Goal: Transaction & Acquisition: Purchase product/service

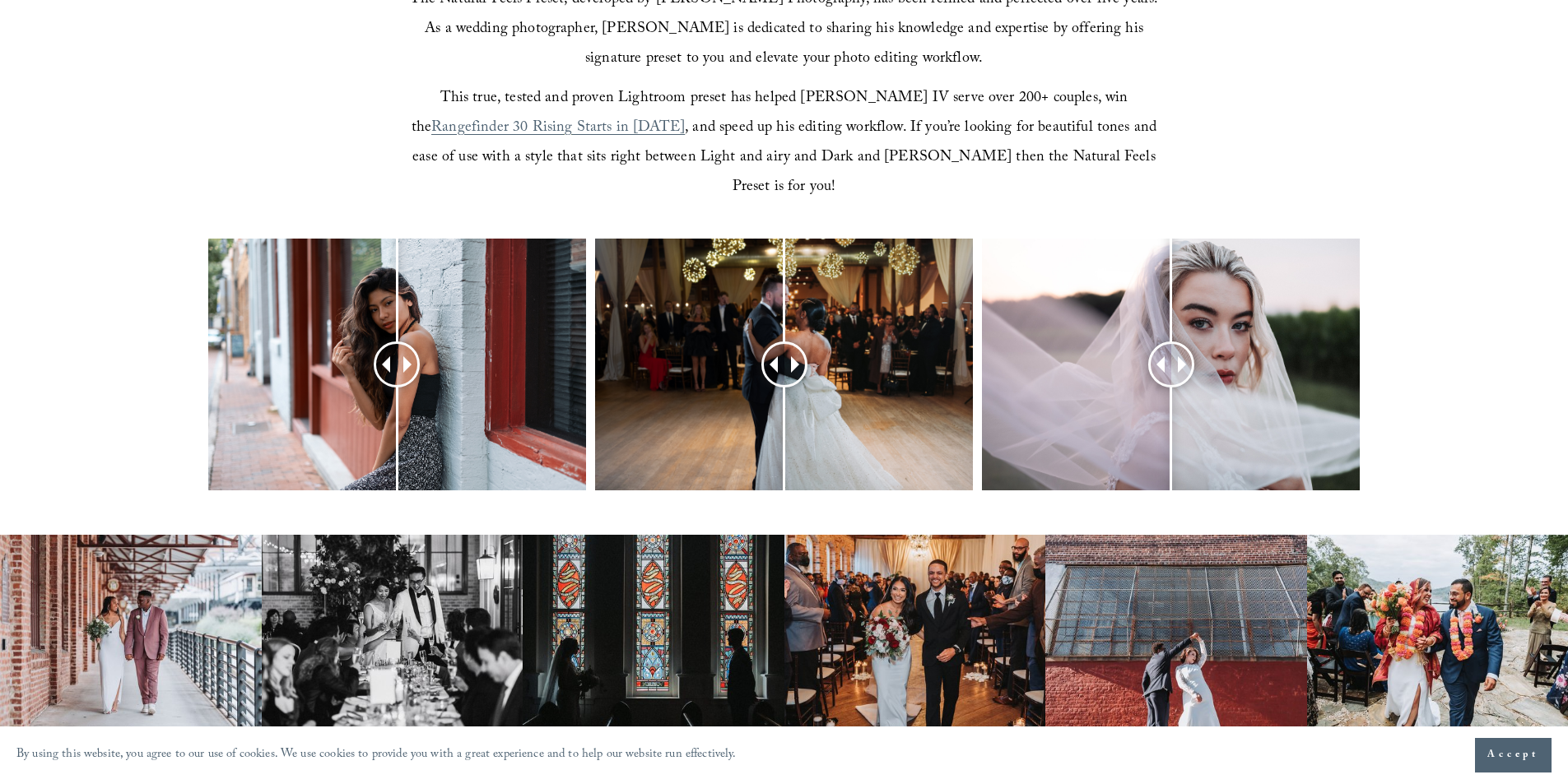
scroll to position [659, 0]
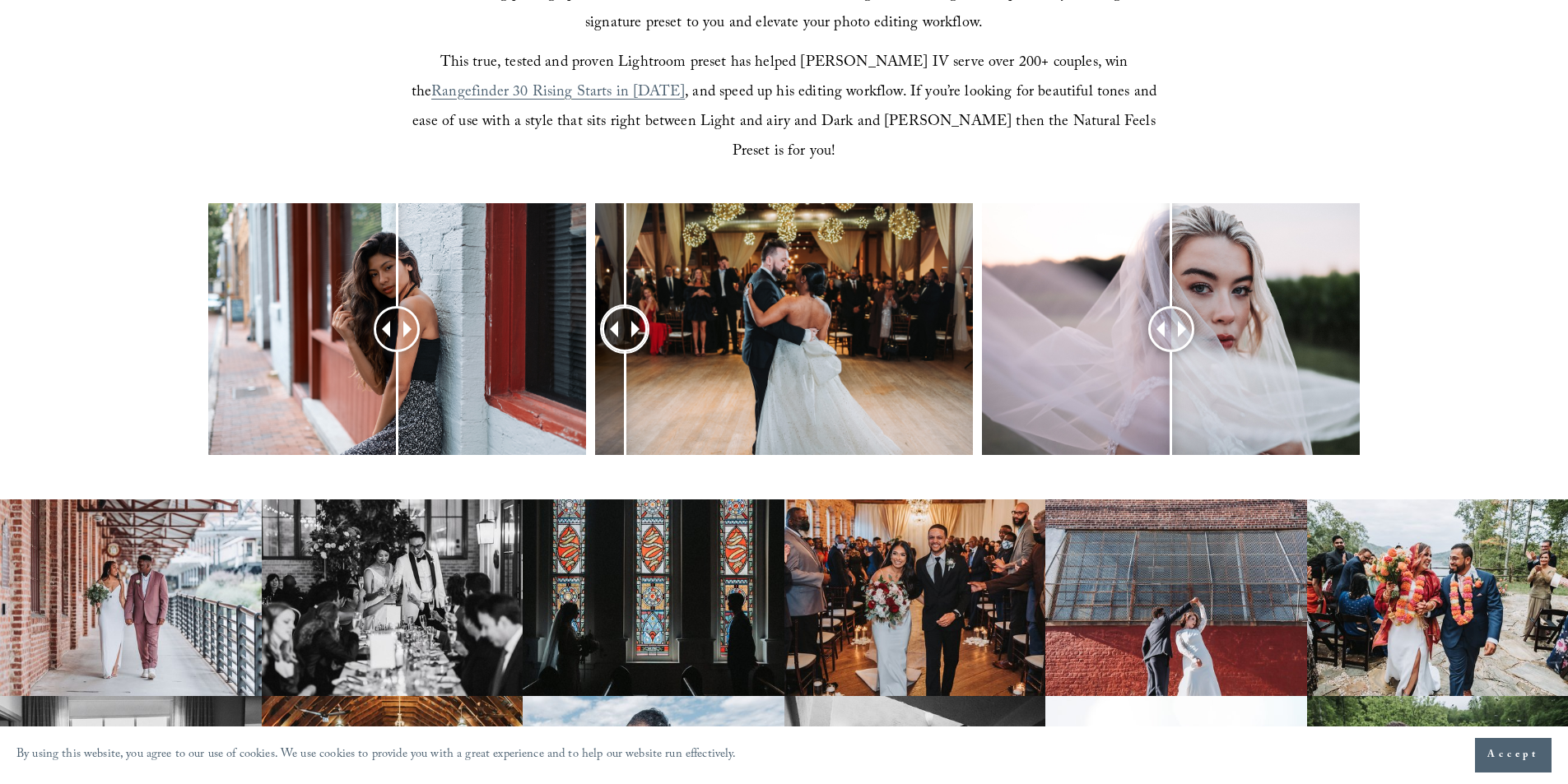
drag, startPoint x: 788, startPoint y: 294, endPoint x: 625, endPoint y: 324, distance: 165.7
click at [625, 324] on div at bounding box center [624, 328] width 43 height 43
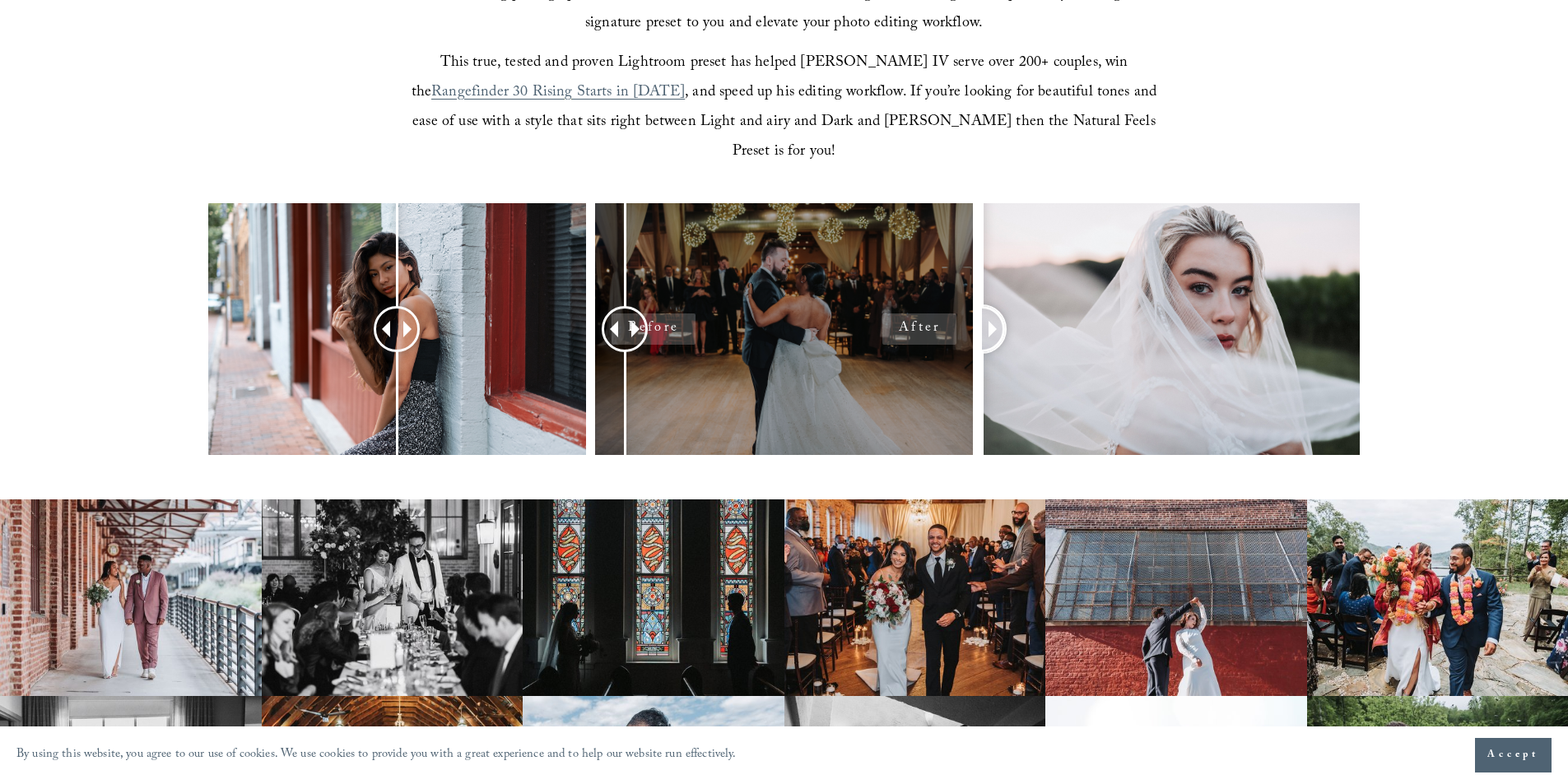
drag, startPoint x: 1173, startPoint y: 299, endPoint x: 949, endPoint y: 306, distance: 224.1
click at [949, 306] on div at bounding box center [784, 350] width 1568 height 295
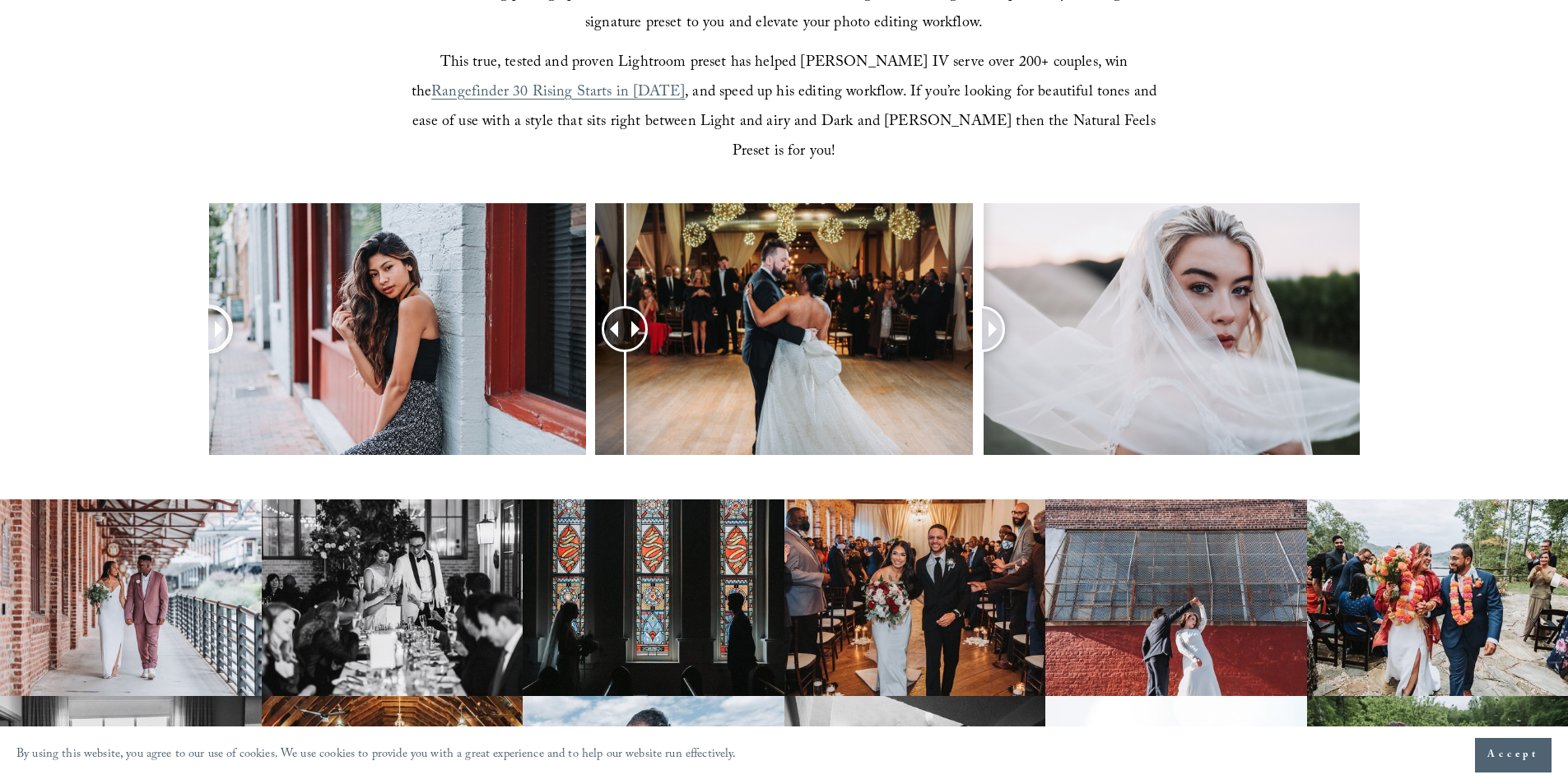
drag, startPoint x: 393, startPoint y: 297, endPoint x: 22, endPoint y: 282, distance: 371.3
click at [22, 282] on div at bounding box center [784, 350] width 1568 height 295
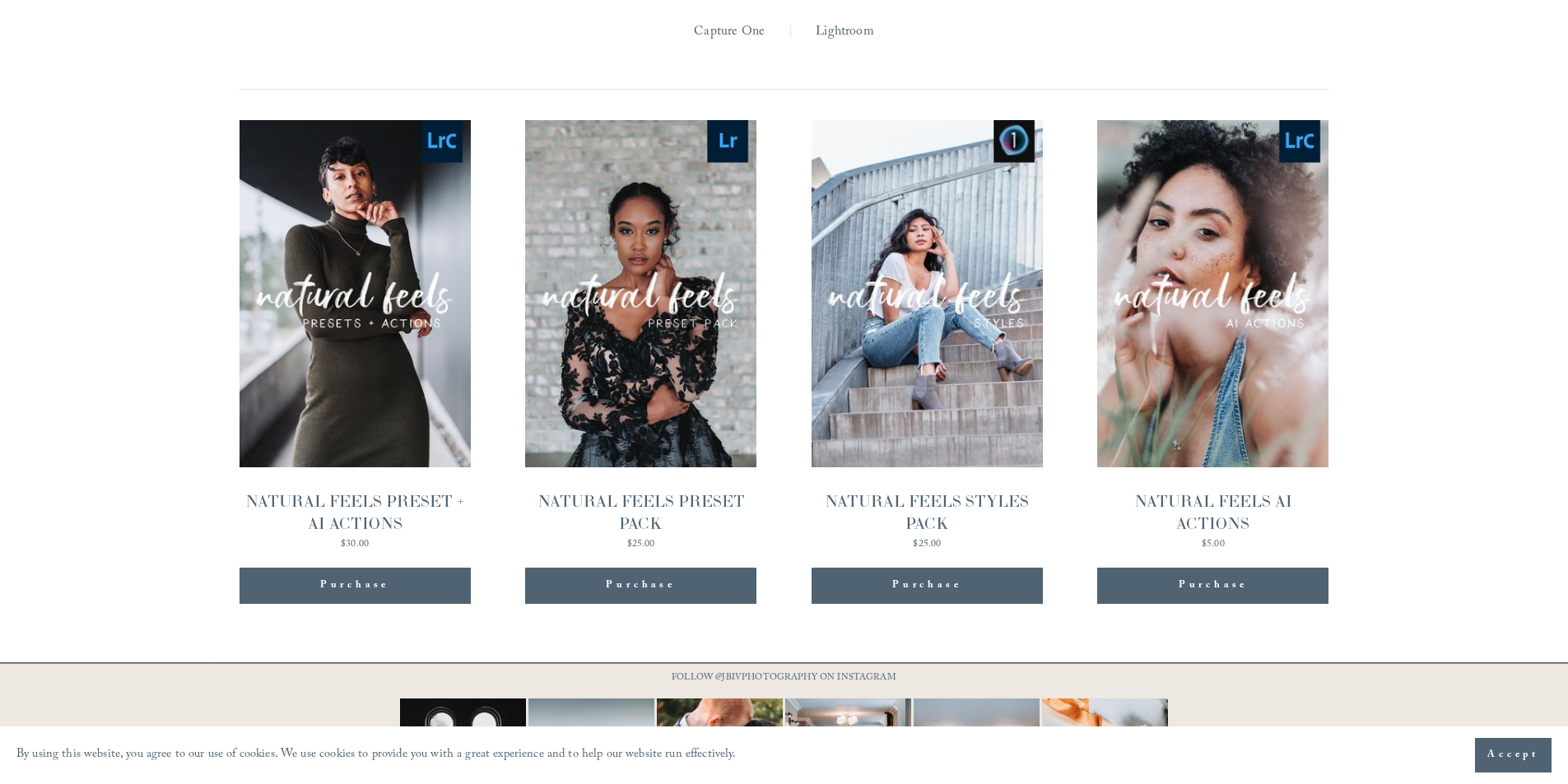
scroll to position [1645, 0]
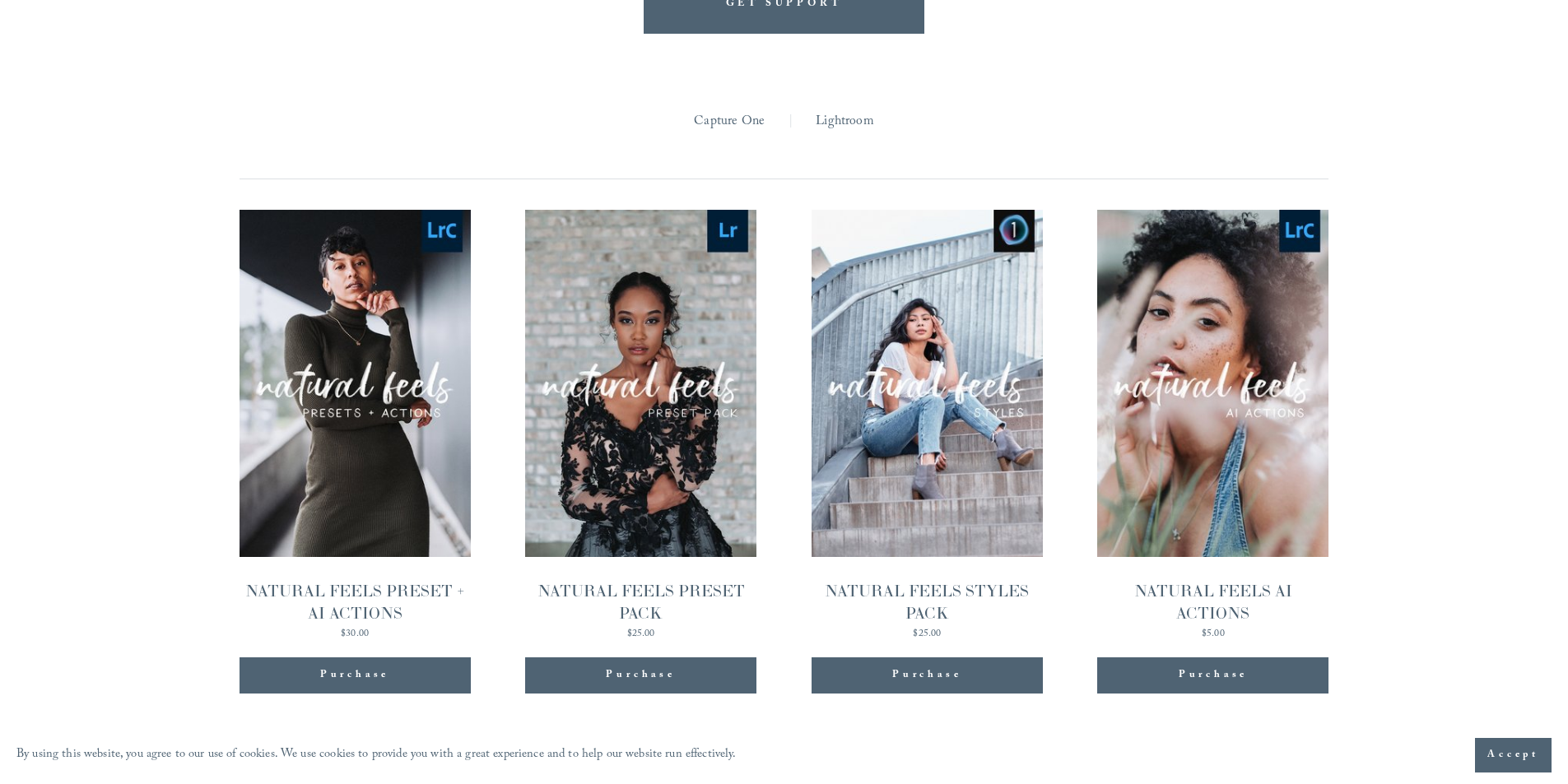
click at [606, 377] on link "Quick View NATURAL FEELS PRESET PACK $25.00" at bounding box center [641, 425] width 231 height 430
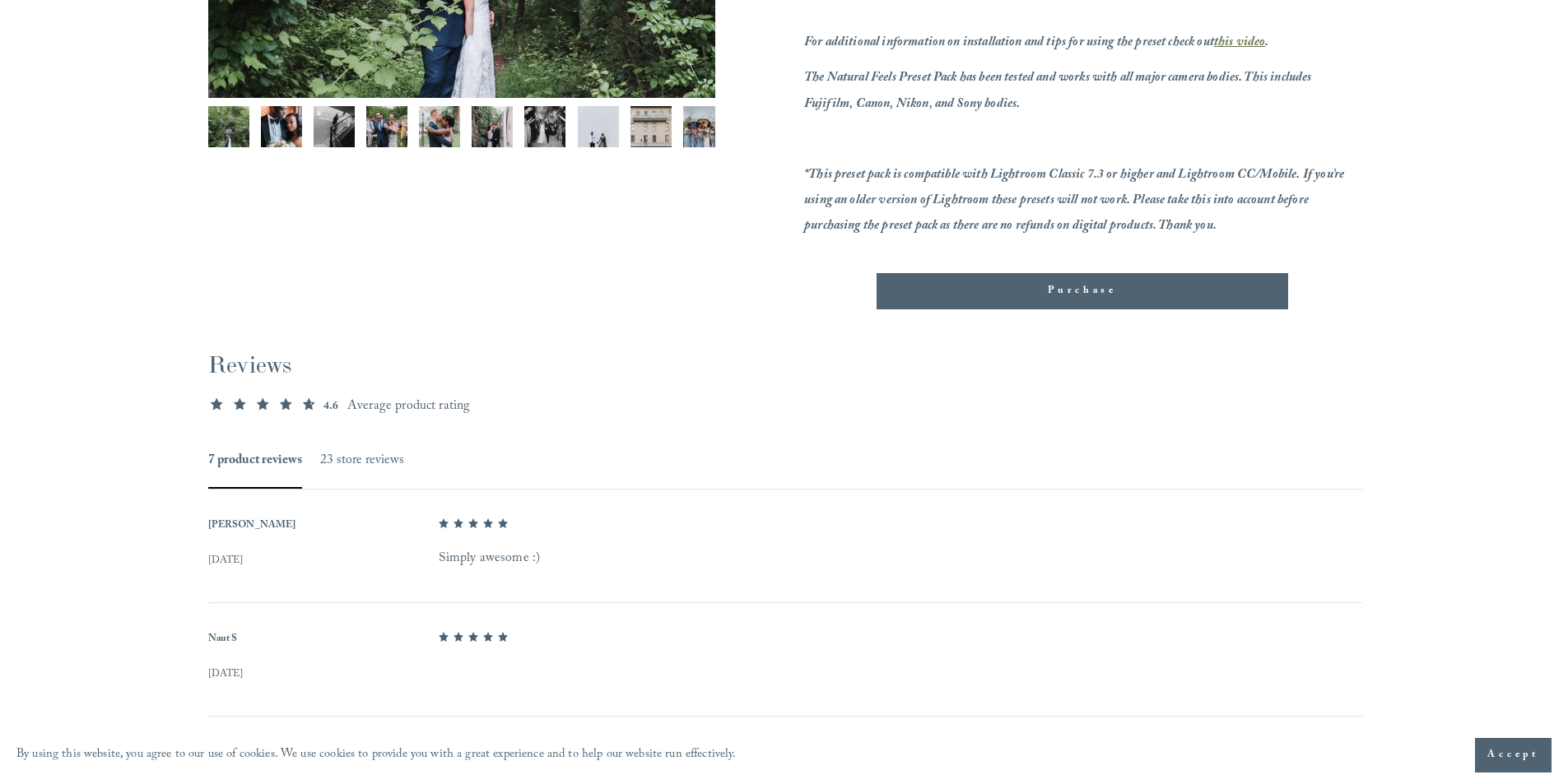
scroll to position [329, 0]
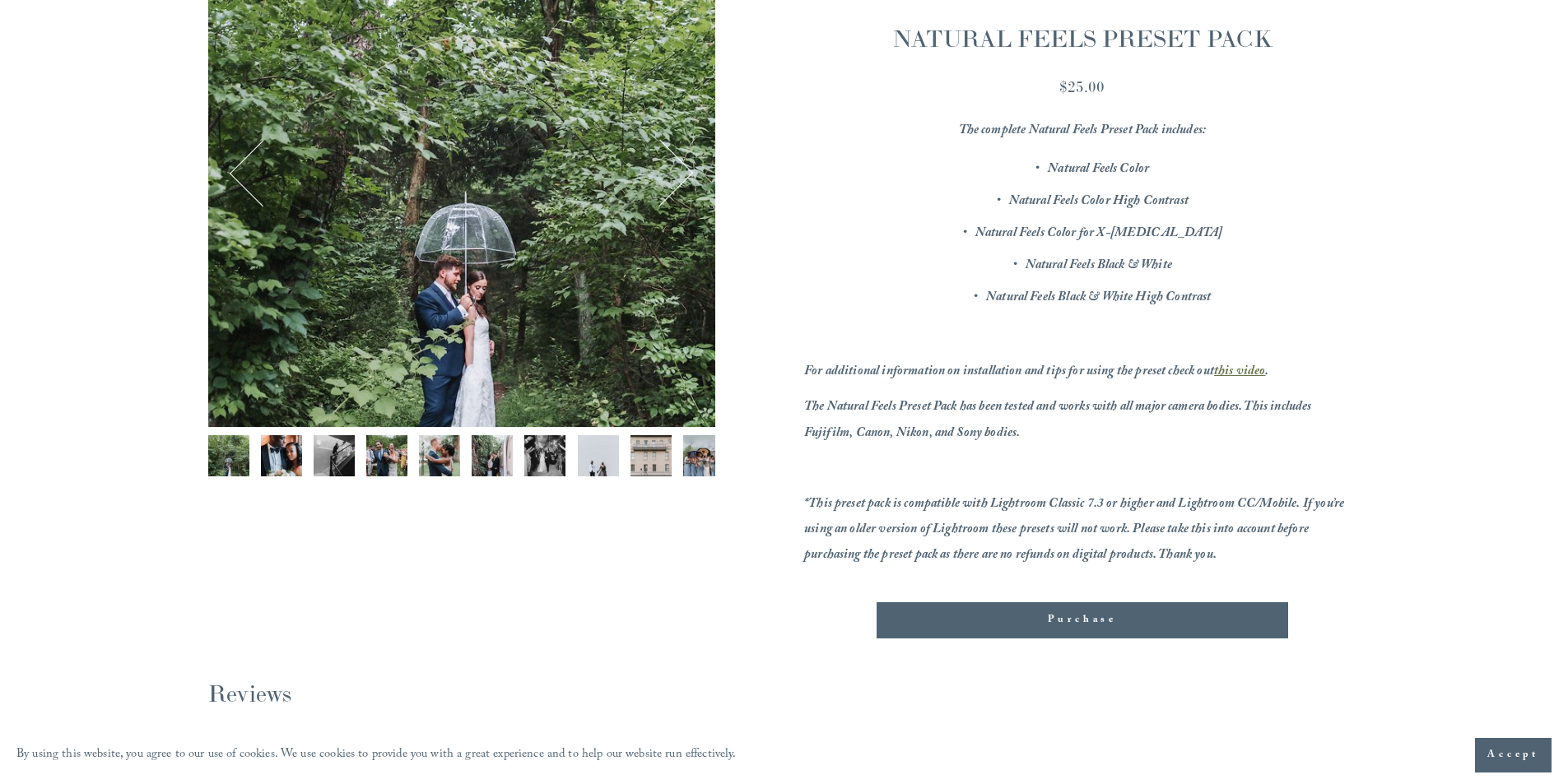
click at [295, 449] on img "Image 2 of 12" at bounding box center [281, 456] width 41 height 41
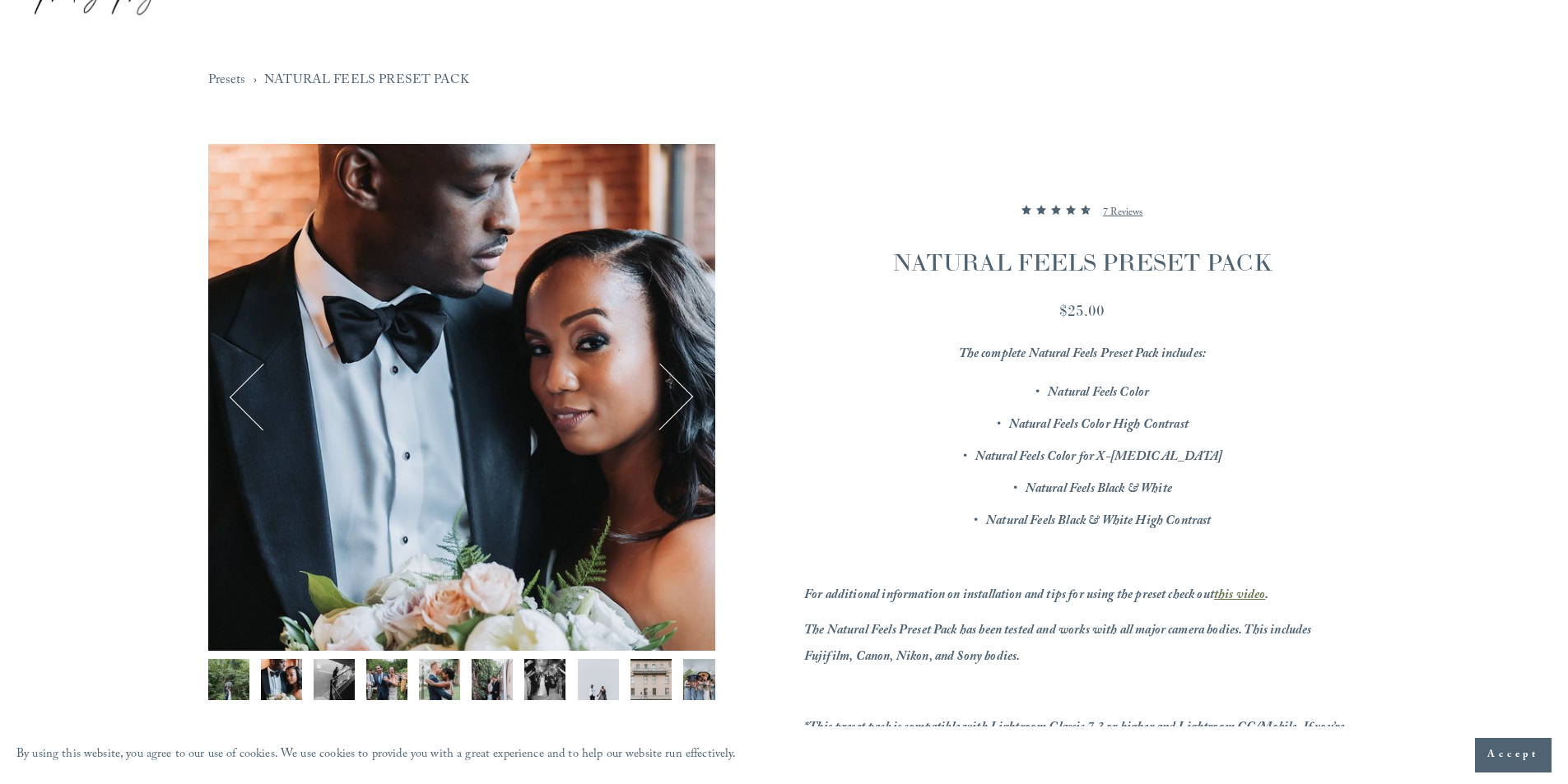
scroll to position [83, 0]
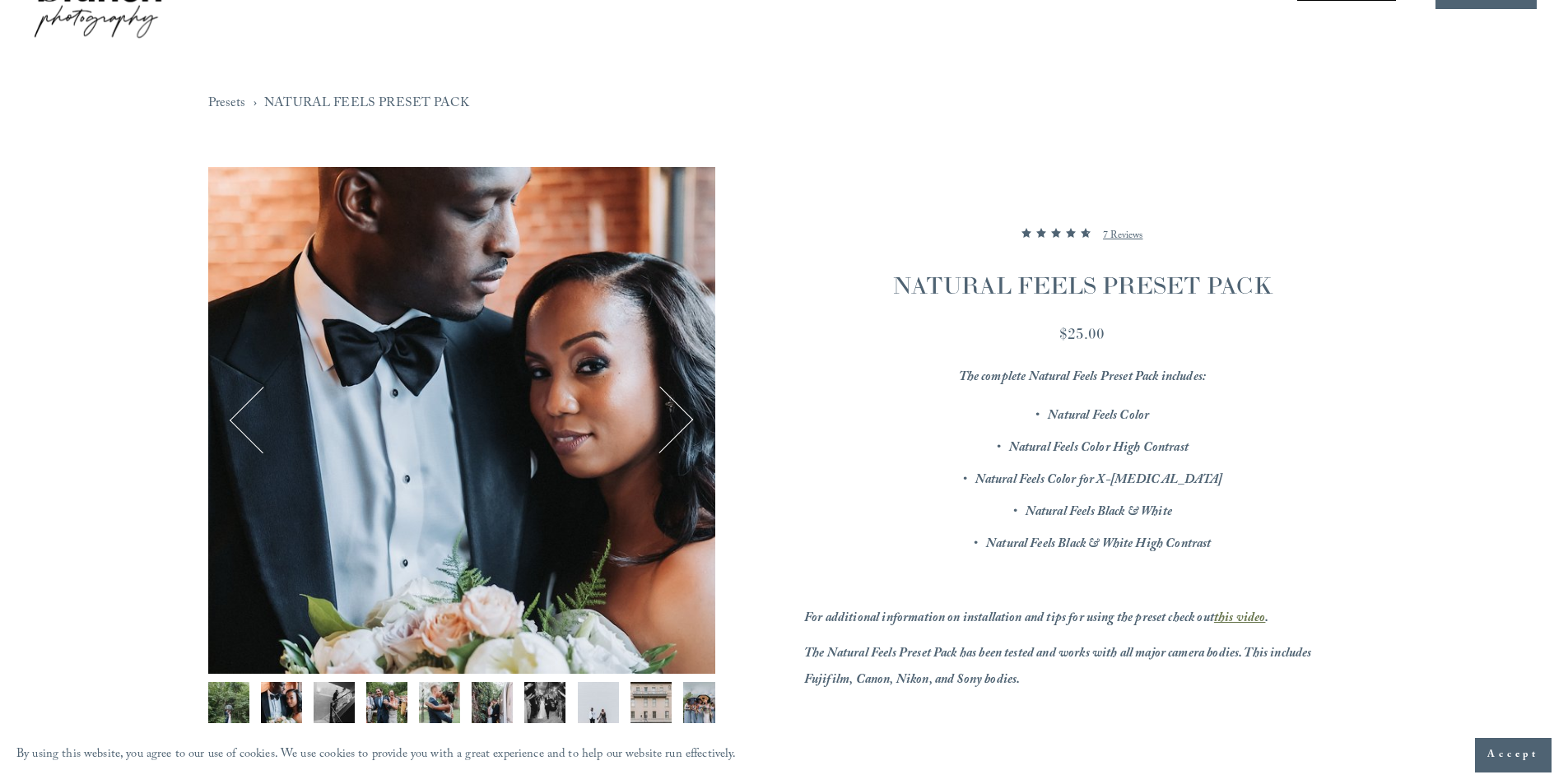
click at [702, 408] on div "Image 2 of 12" at bounding box center [461, 420] width 506 height 506
click at [689, 412] on button "Next" at bounding box center [660, 420] width 64 height 64
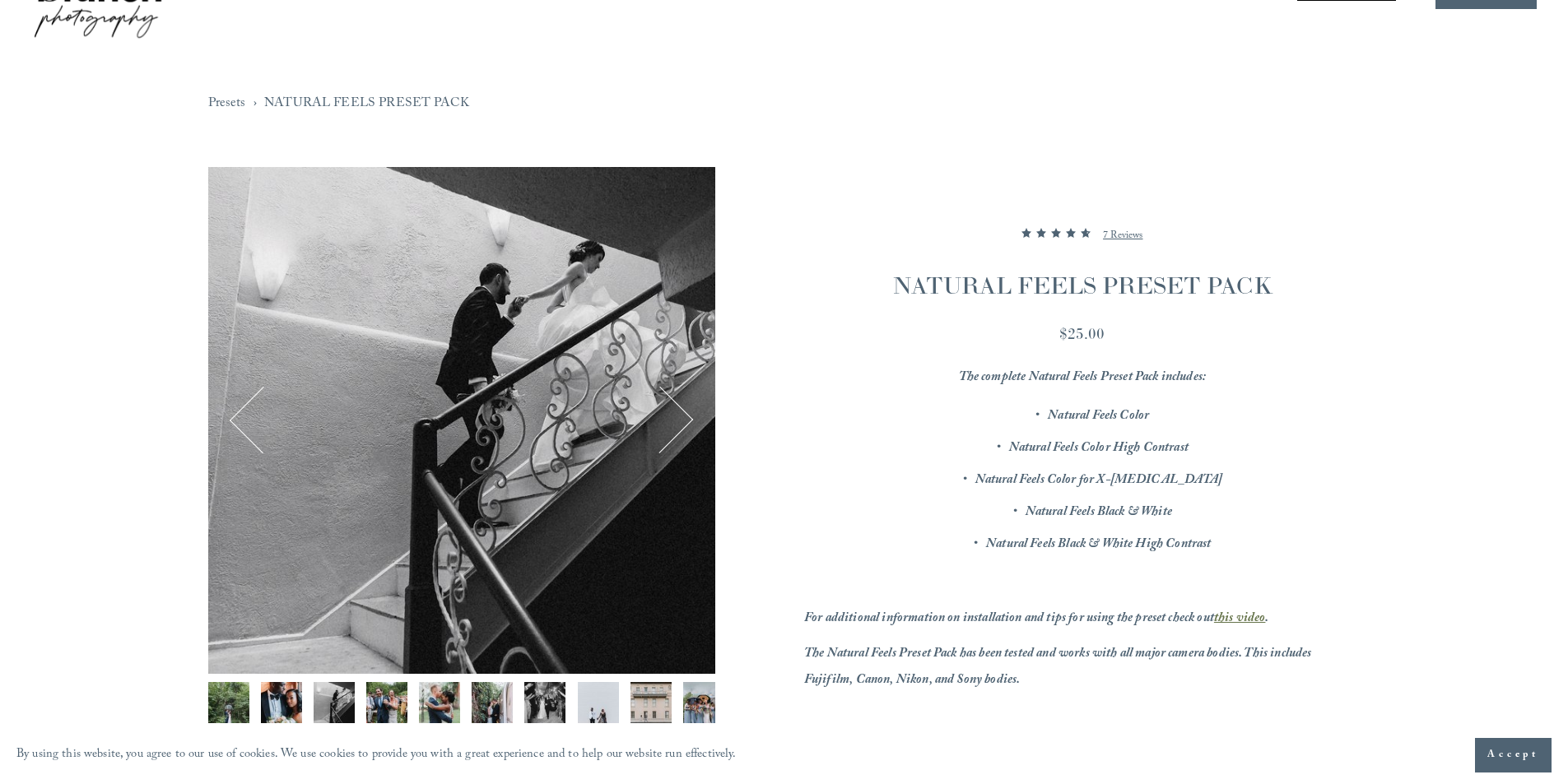
click at [689, 412] on button "Next" at bounding box center [660, 420] width 64 height 64
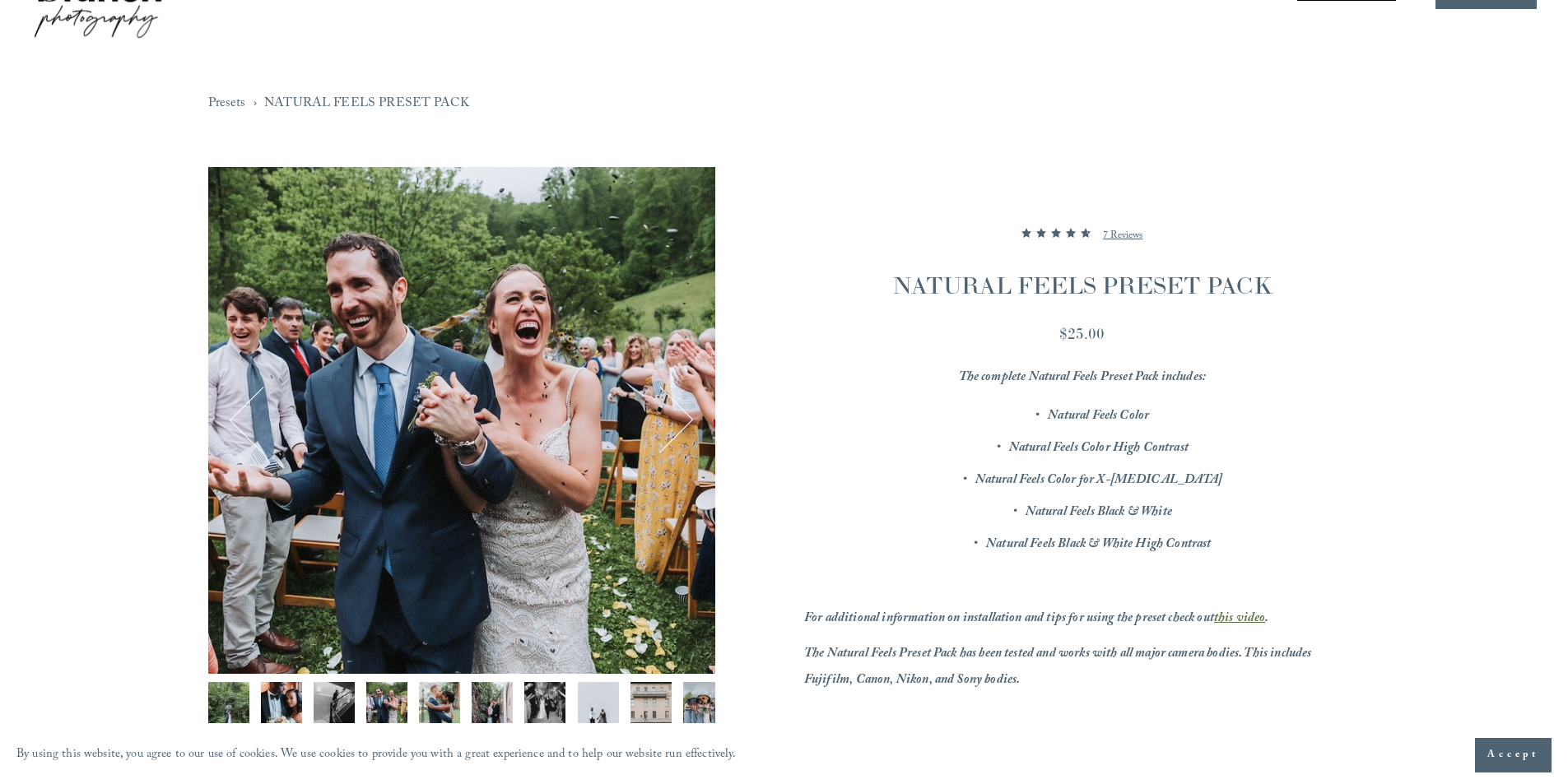
click at [689, 412] on button "Next" at bounding box center [660, 420] width 64 height 64
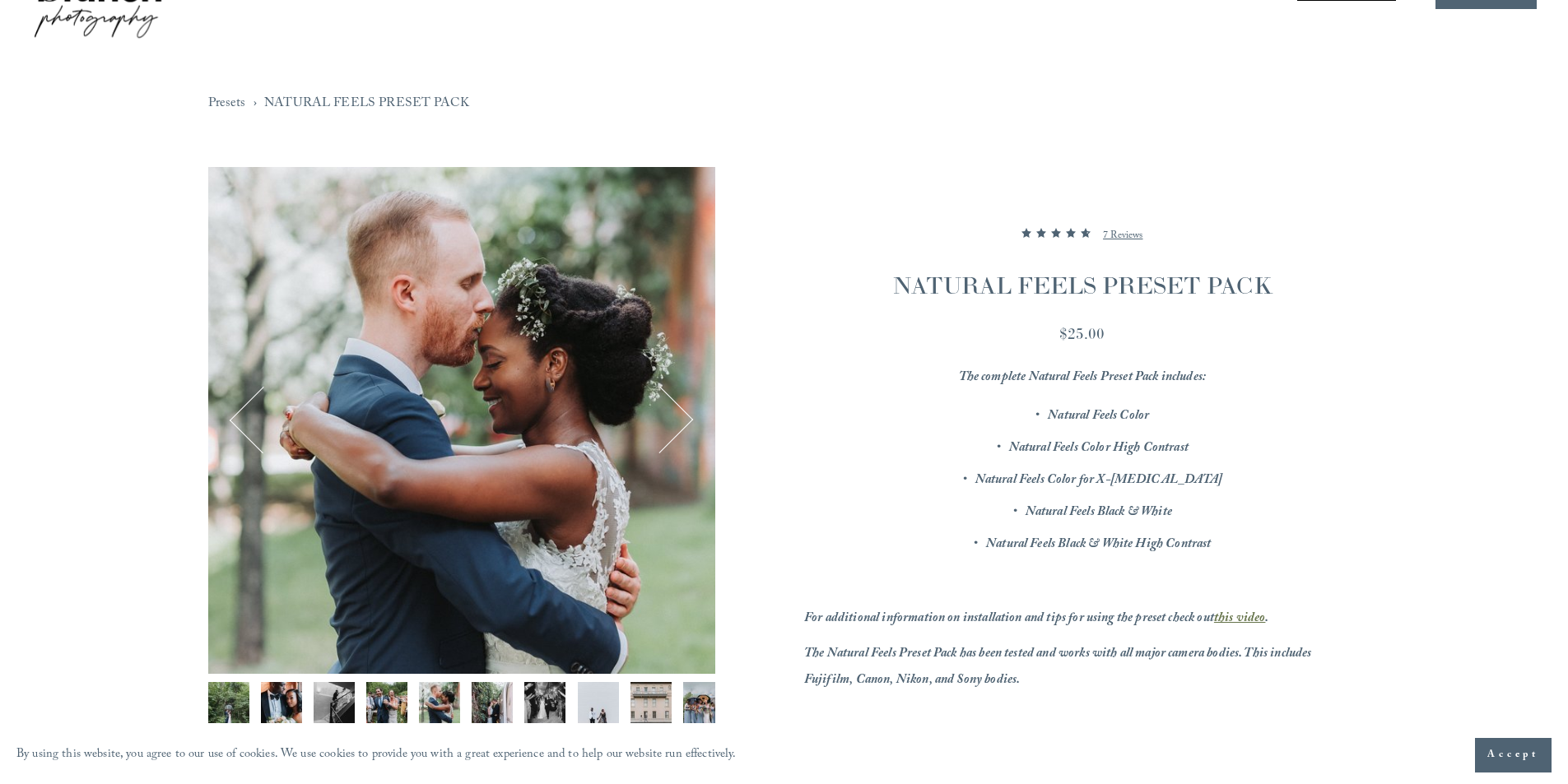
click at [689, 412] on button "Next" at bounding box center [660, 420] width 64 height 64
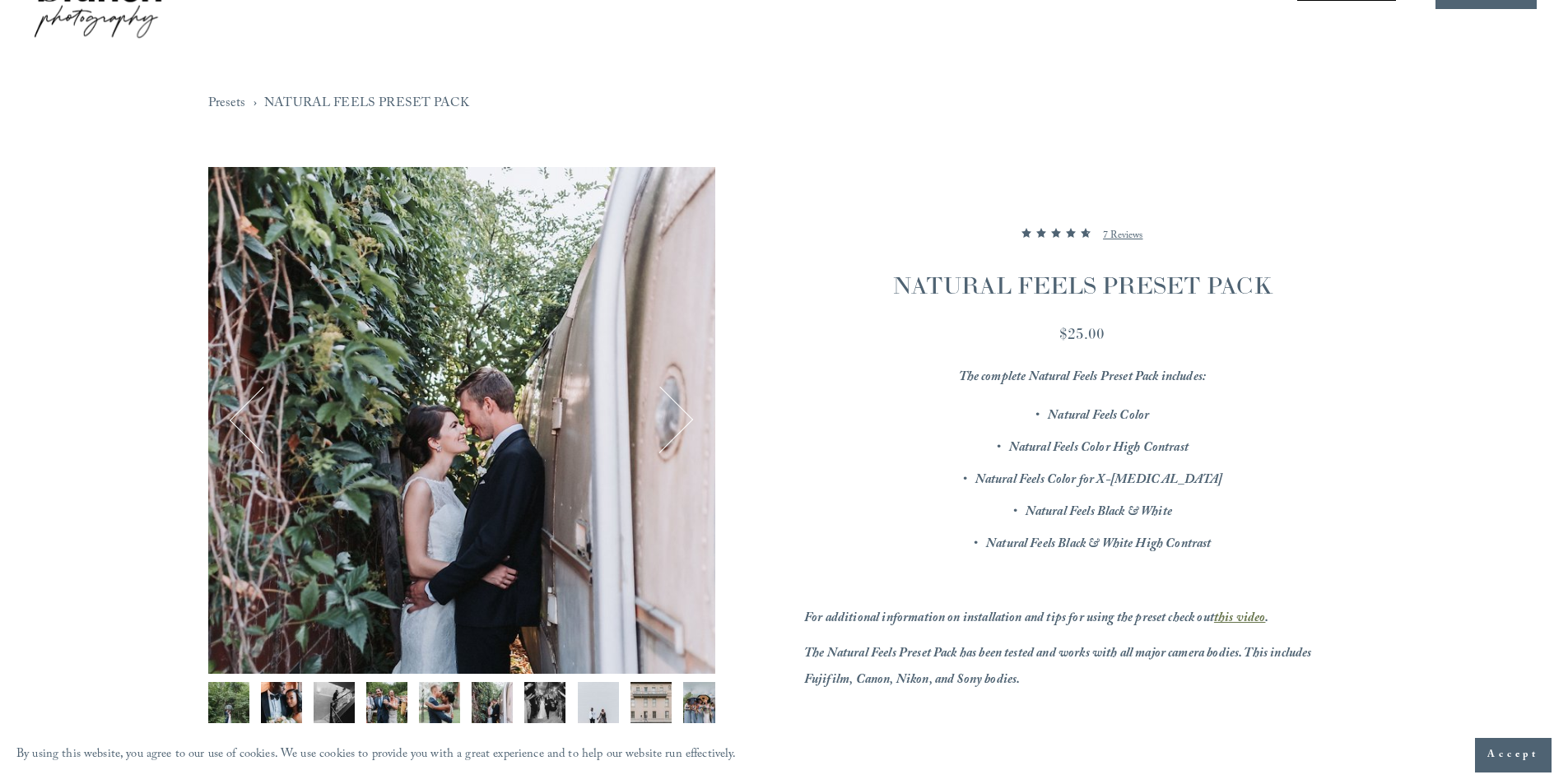
click at [689, 412] on button "Next" at bounding box center [660, 420] width 64 height 64
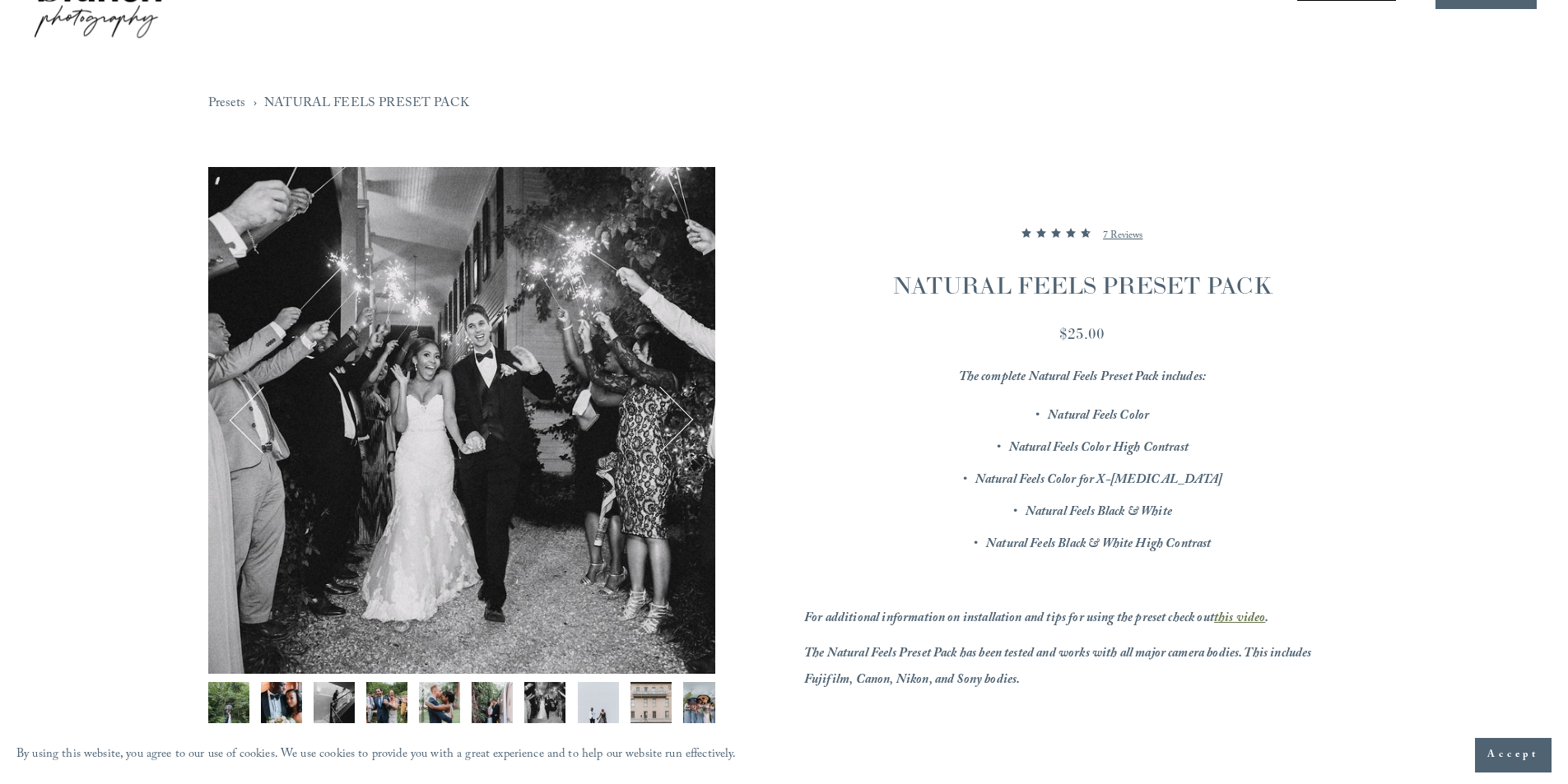
click at [689, 412] on button "Next" at bounding box center [660, 420] width 64 height 64
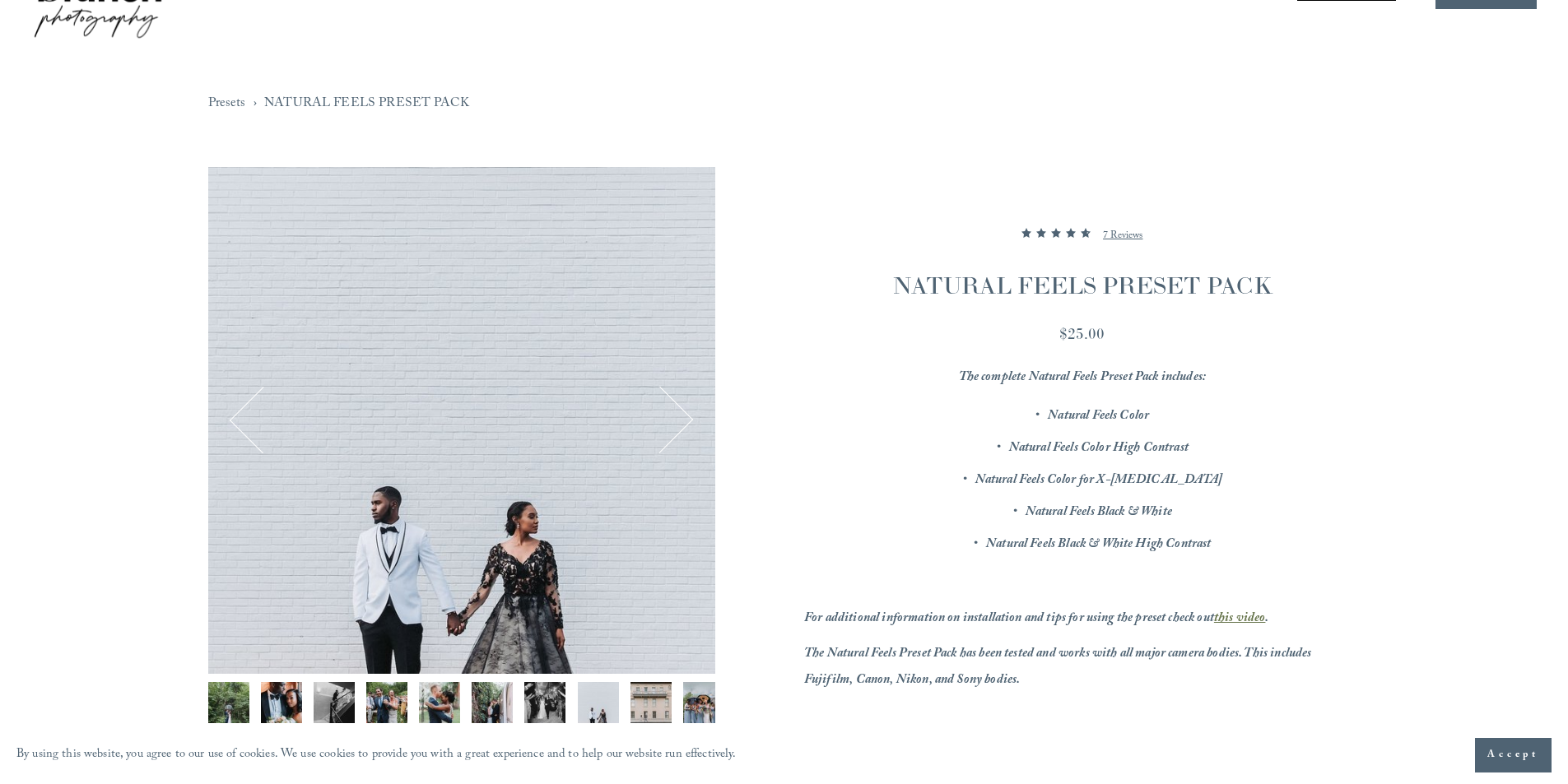
click at [689, 412] on button "Next" at bounding box center [660, 420] width 64 height 64
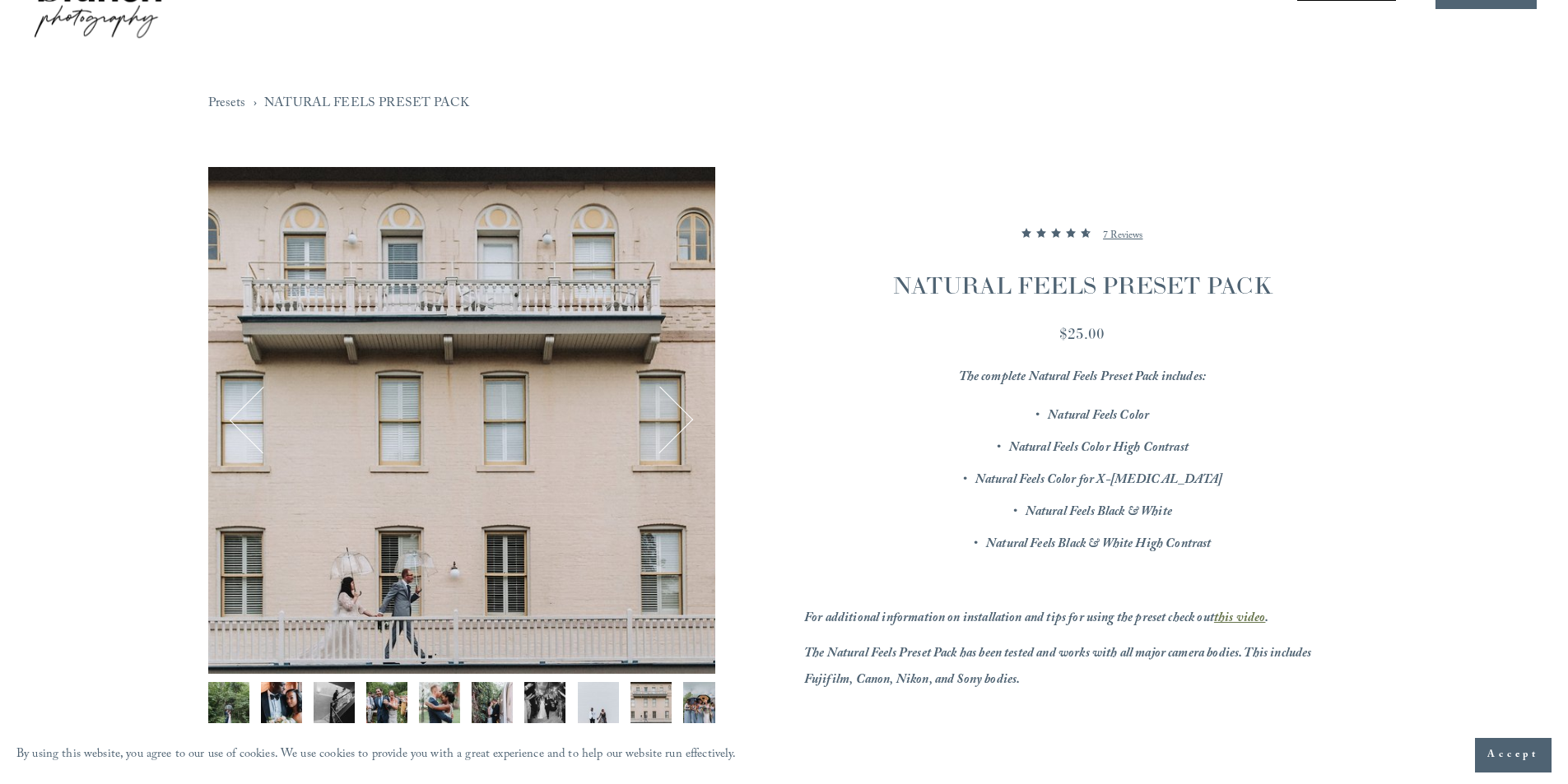
click at [689, 412] on button "Next" at bounding box center [660, 420] width 64 height 64
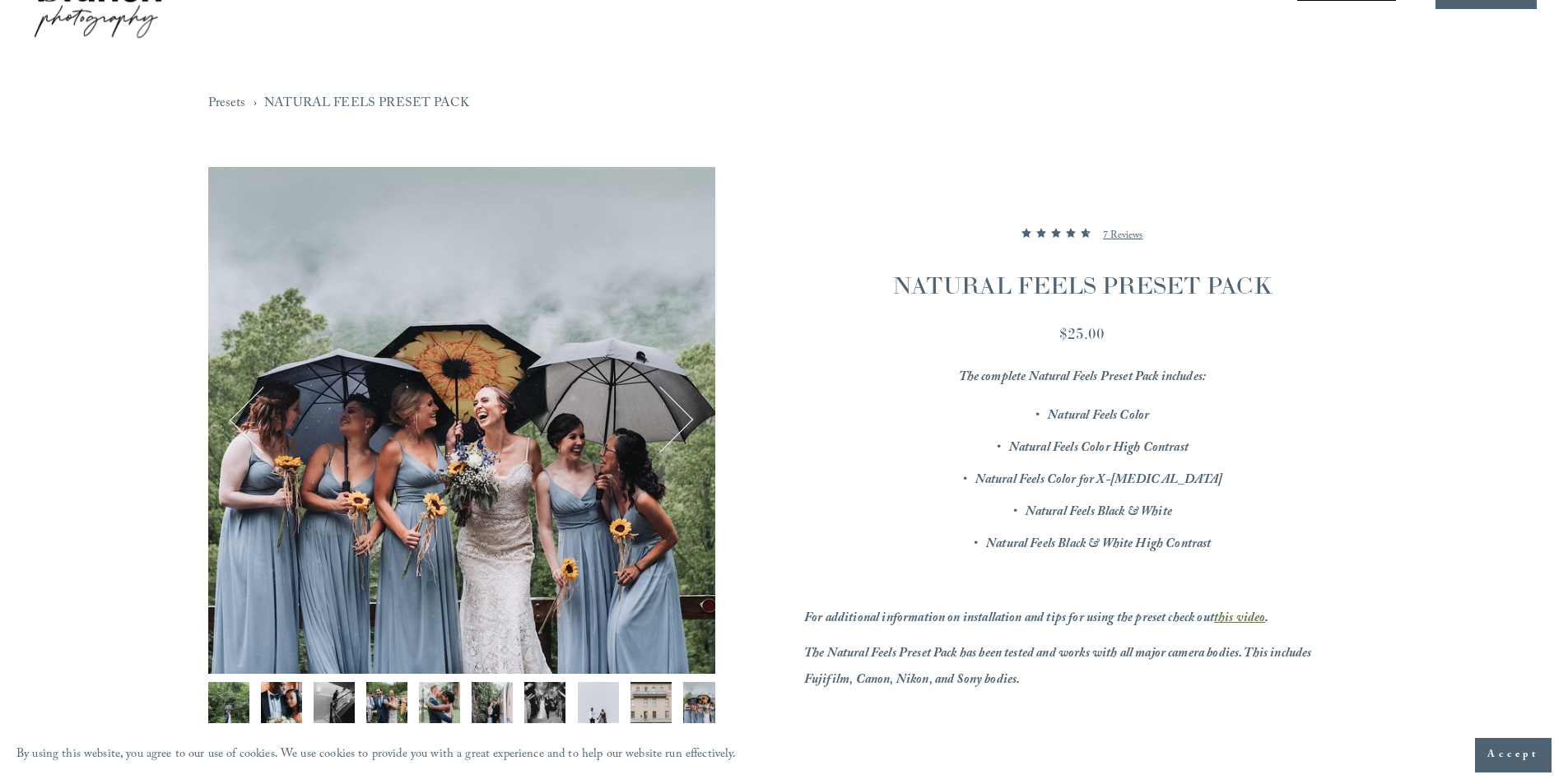
click at [689, 412] on button "Next" at bounding box center [660, 420] width 64 height 64
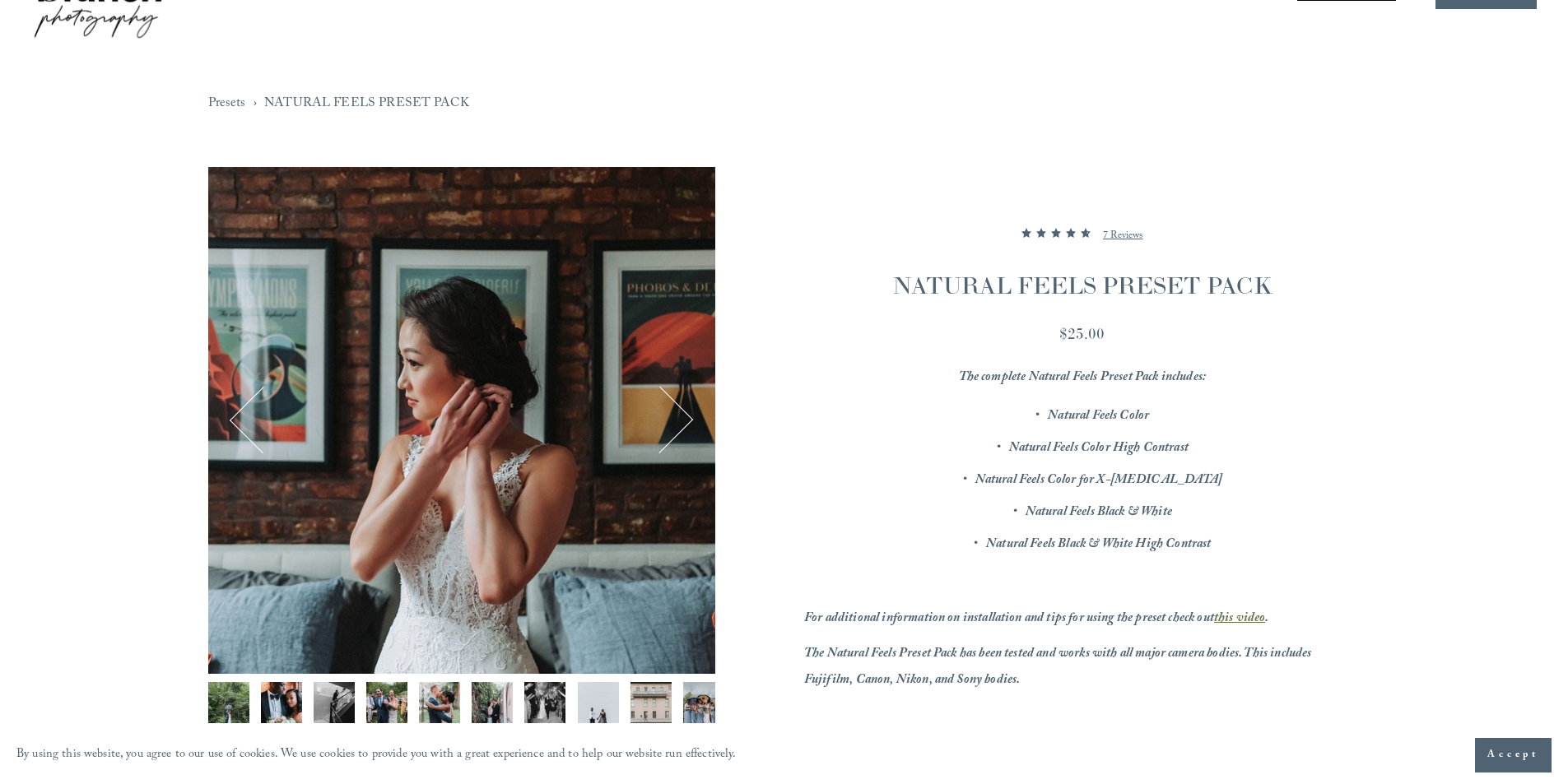
click at [689, 412] on button "Next" at bounding box center [660, 420] width 64 height 64
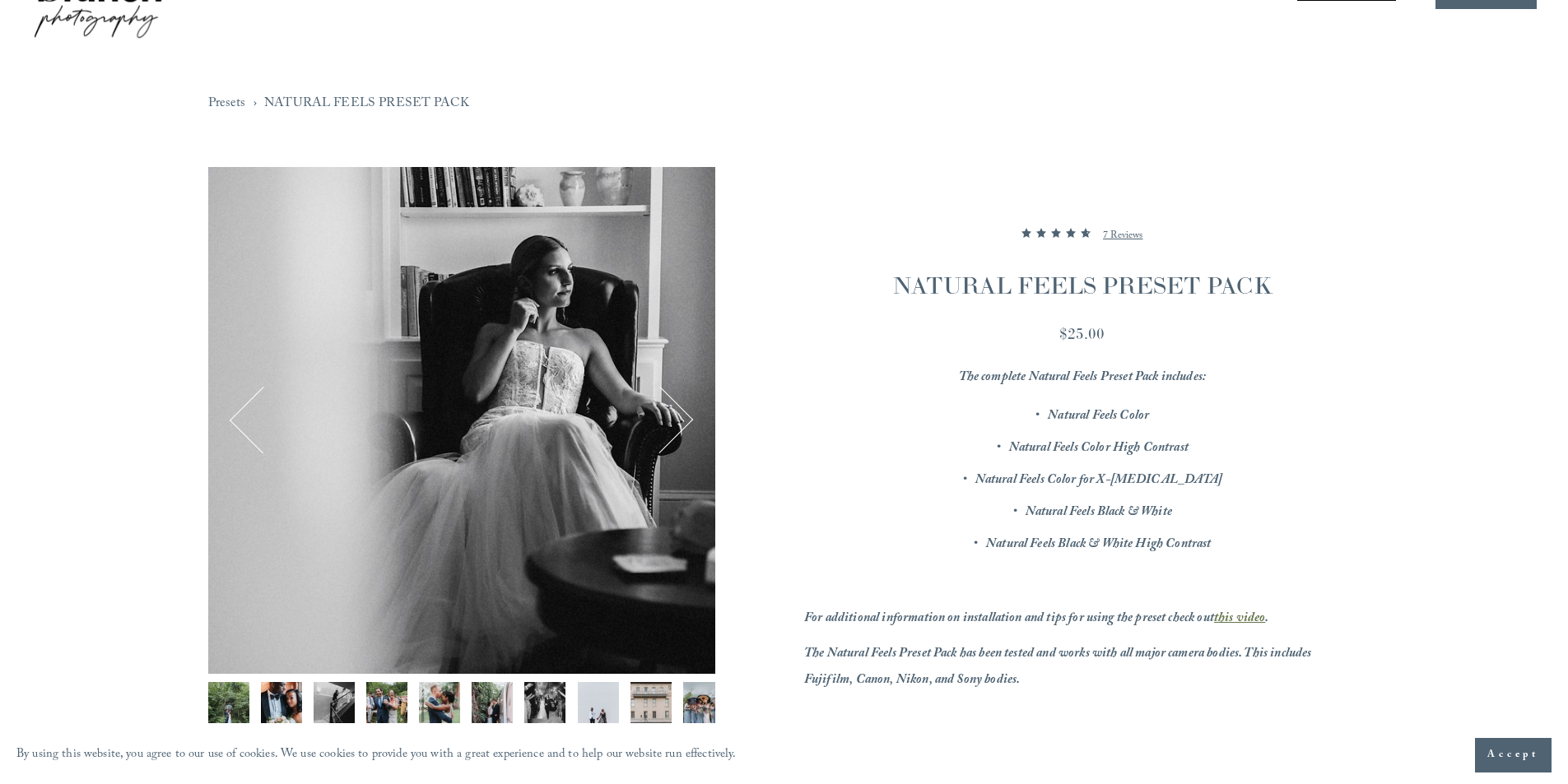
click at [689, 412] on button "Next" at bounding box center [660, 420] width 64 height 64
click at [683, 412] on button "Next" at bounding box center [660, 420] width 64 height 64
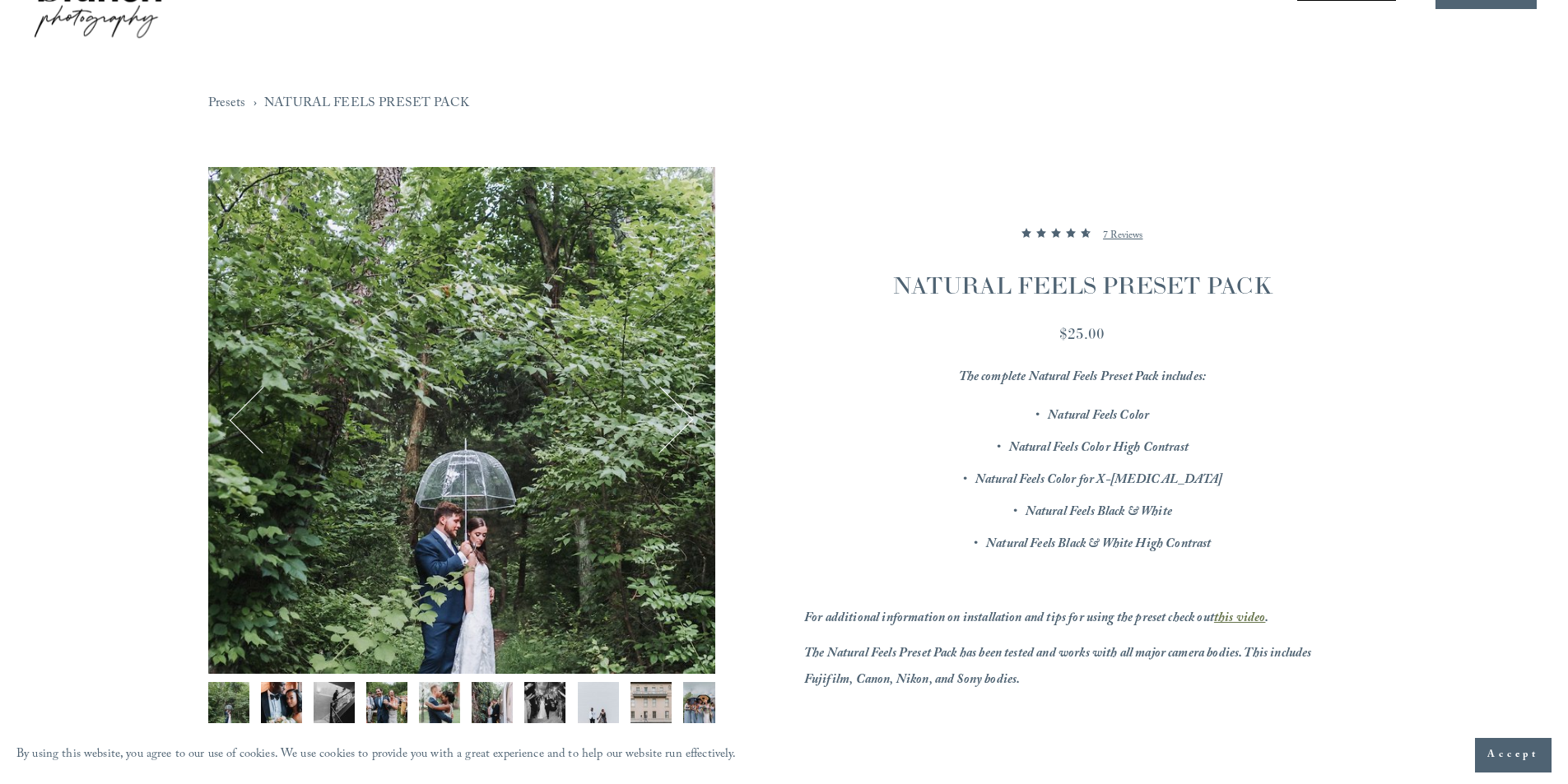
click at [683, 412] on button "Next" at bounding box center [660, 420] width 64 height 64
